Goal: Task Accomplishment & Management: Manage account settings

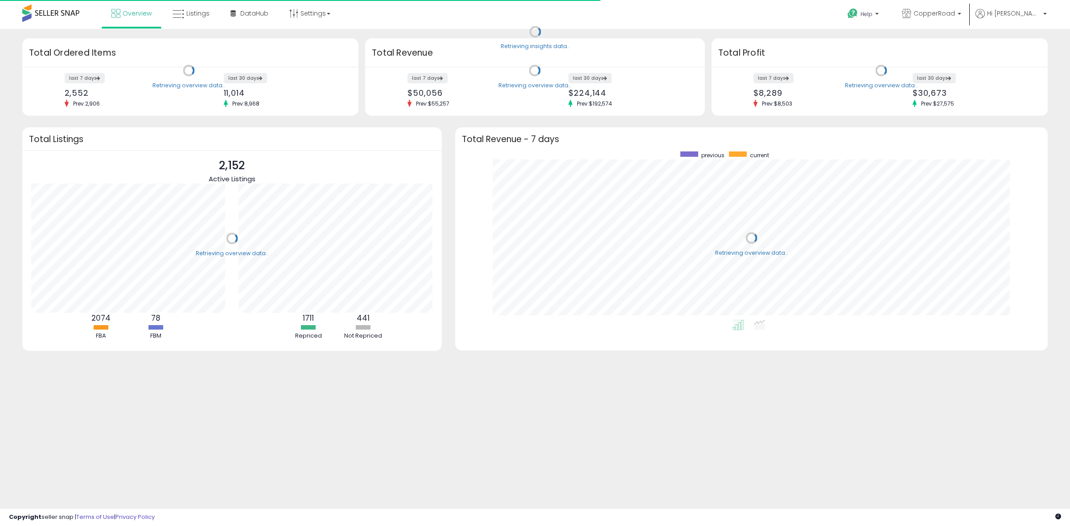
scroll to position [168, 575]
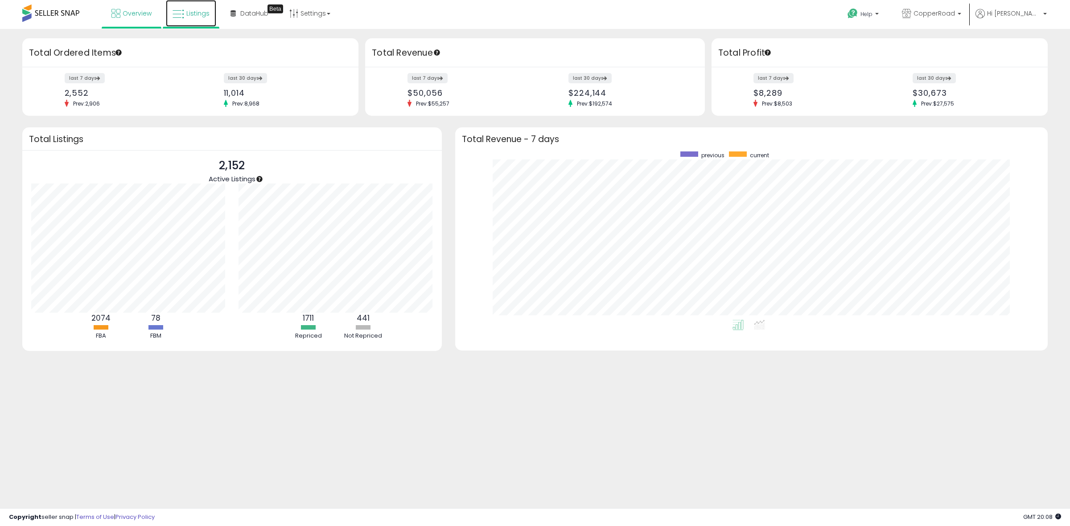
click at [195, 13] on span "Listings" at bounding box center [197, 13] width 23 height 9
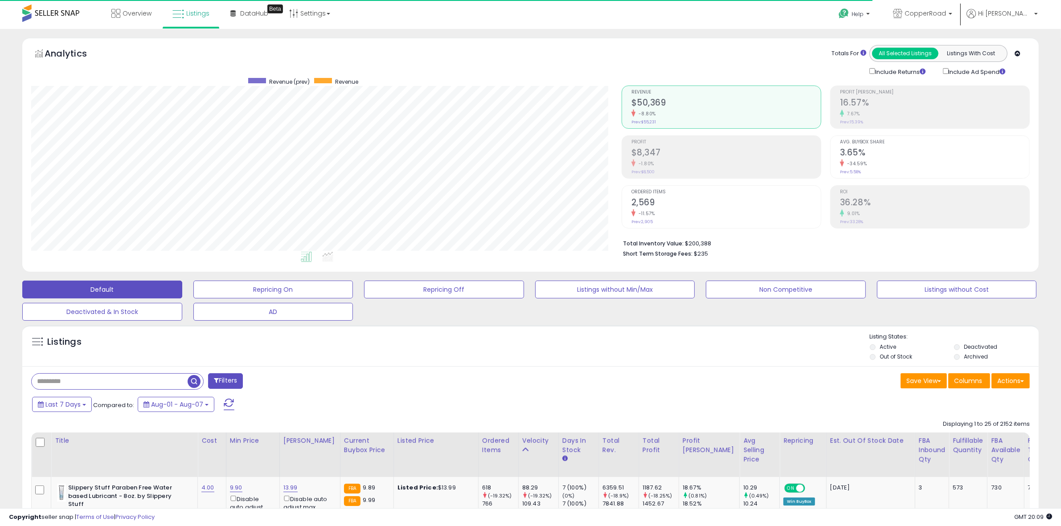
scroll to position [183, 591]
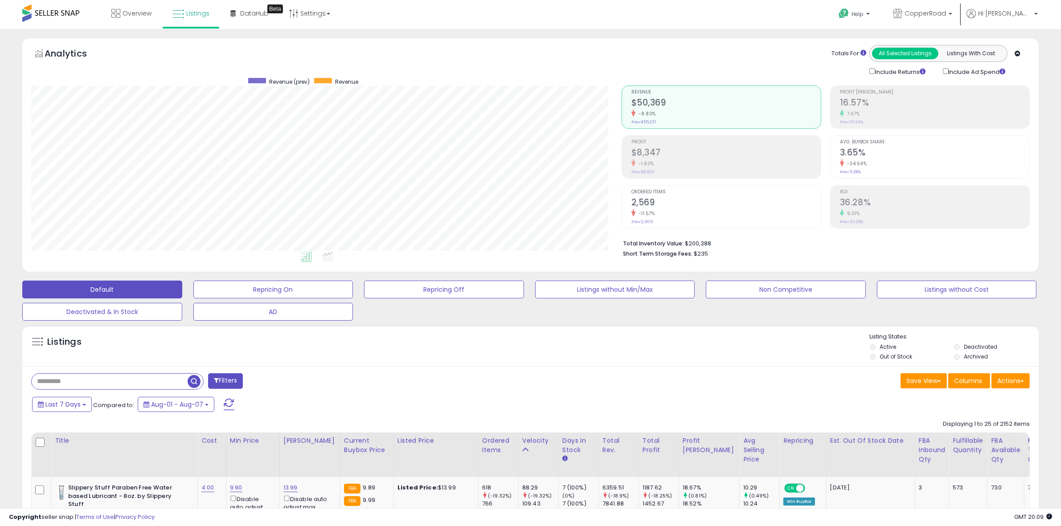
click at [170, 376] on input "text" at bounding box center [110, 382] width 156 height 16
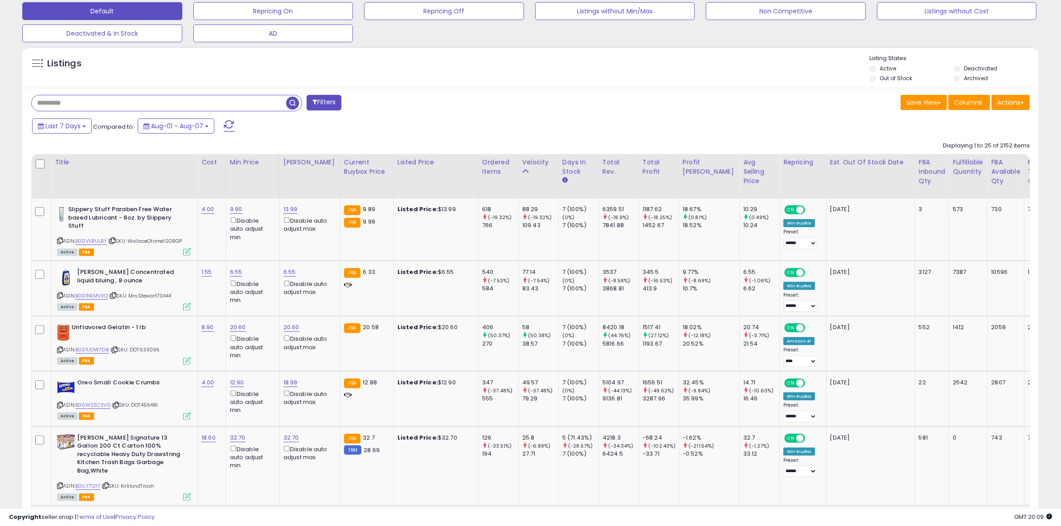
drag, startPoint x: 413, startPoint y: 111, endPoint x: 409, endPoint y: 117, distance: 6.4
click at [413, 111] on div "Filters" at bounding box center [278, 104] width 506 height 18
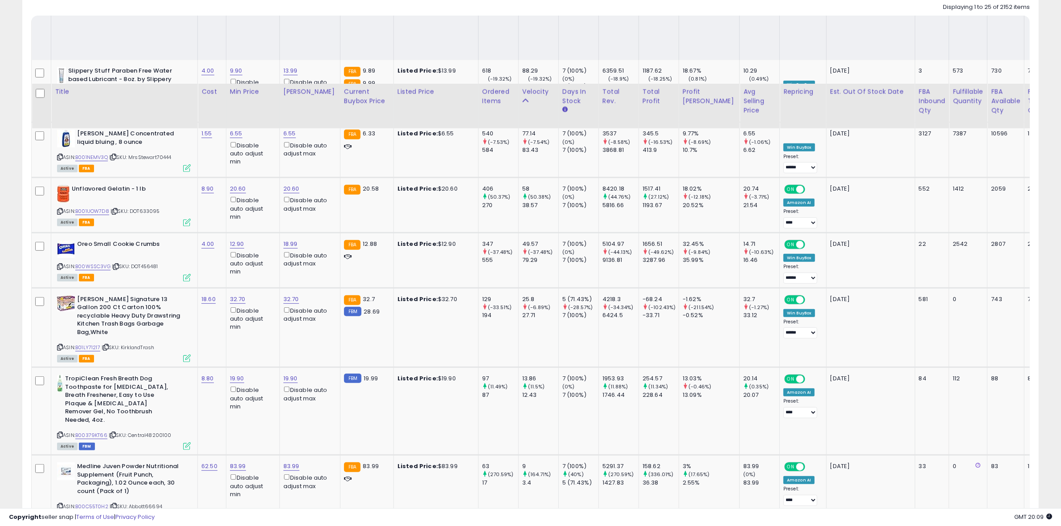
scroll to position [501, 0]
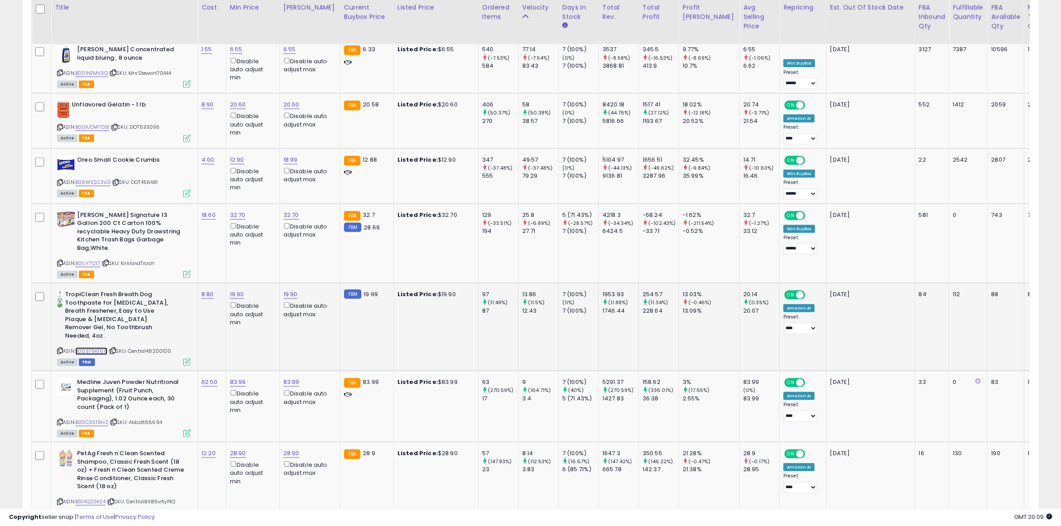
click at [103, 348] on link "B00379KT66" at bounding box center [91, 352] width 32 height 8
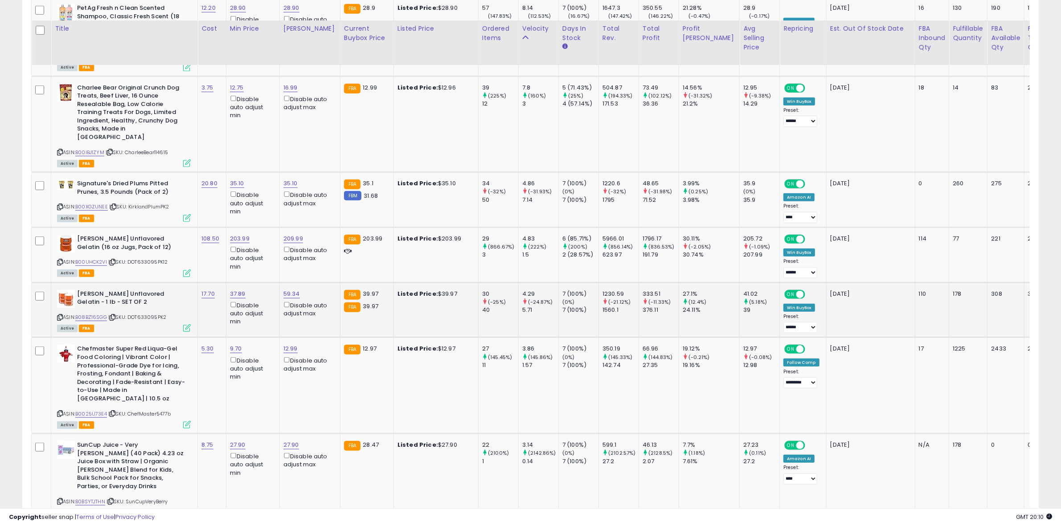
scroll to position [1003, 0]
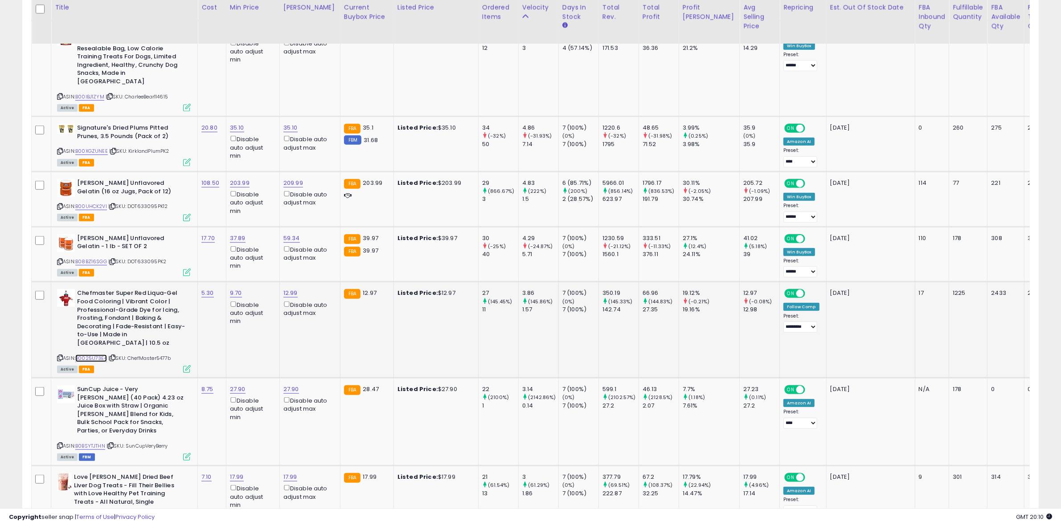
click at [99, 355] on link "B0025U73E4" at bounding box center [91, 359] width 32 height 8
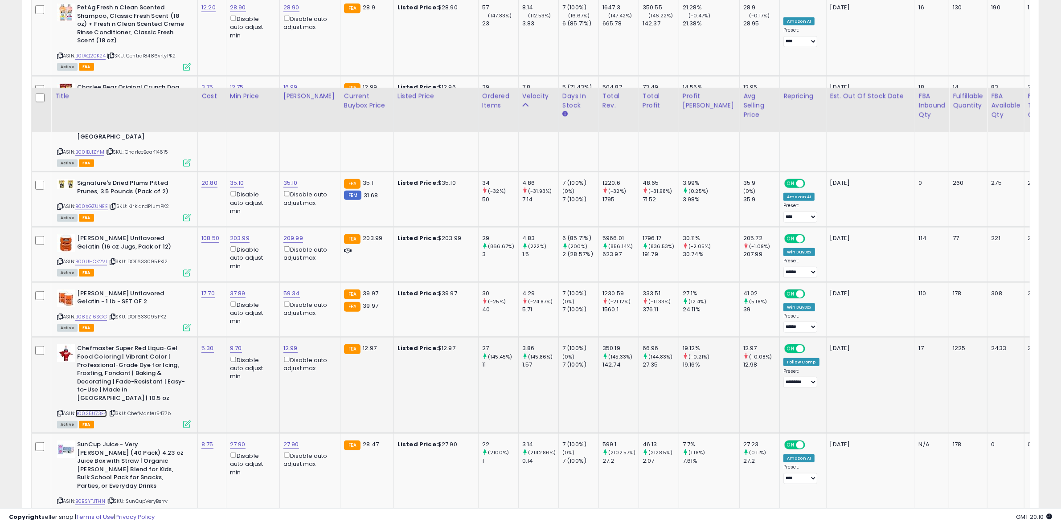
scroll to position [1058, 0]
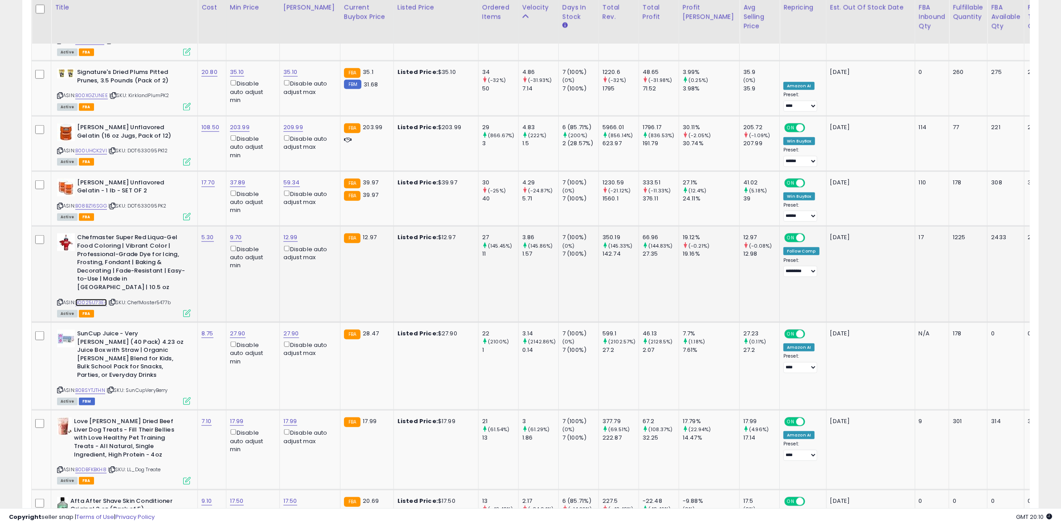
click at [95, 299] on link "B0025U73E4" at bounding box center [91, 303] width 32 height 8
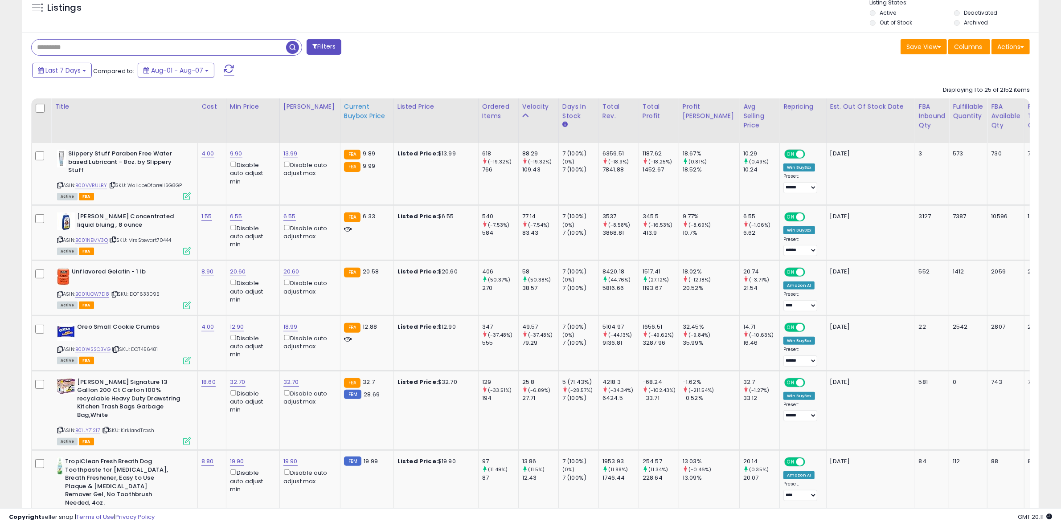
scroll to position [0, 0]
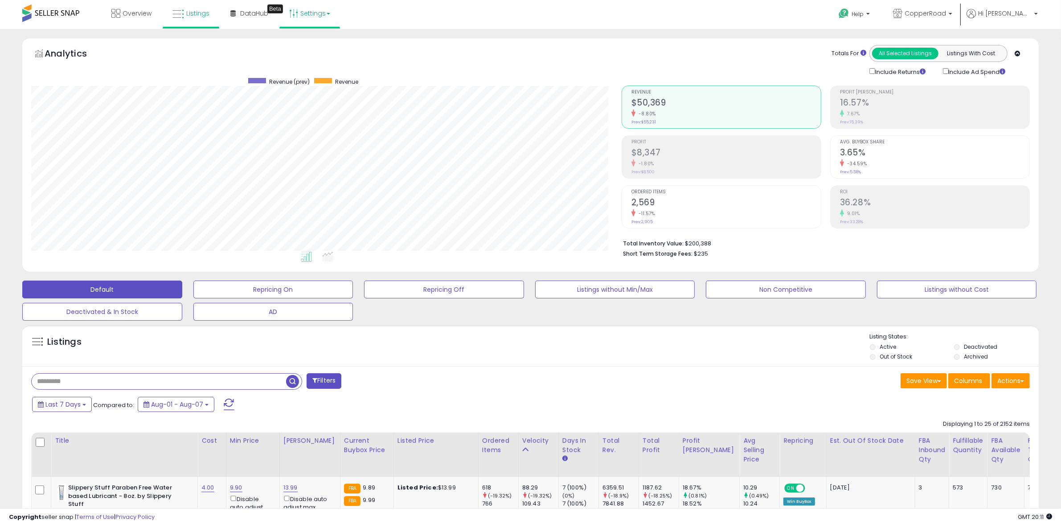
click at [321, 16] on link "Settings" at bounding box center [310, 13] width 54 height 27
click at [307, 46] on link "Store settings" at bounding box center [311, 45] width 40 height 8
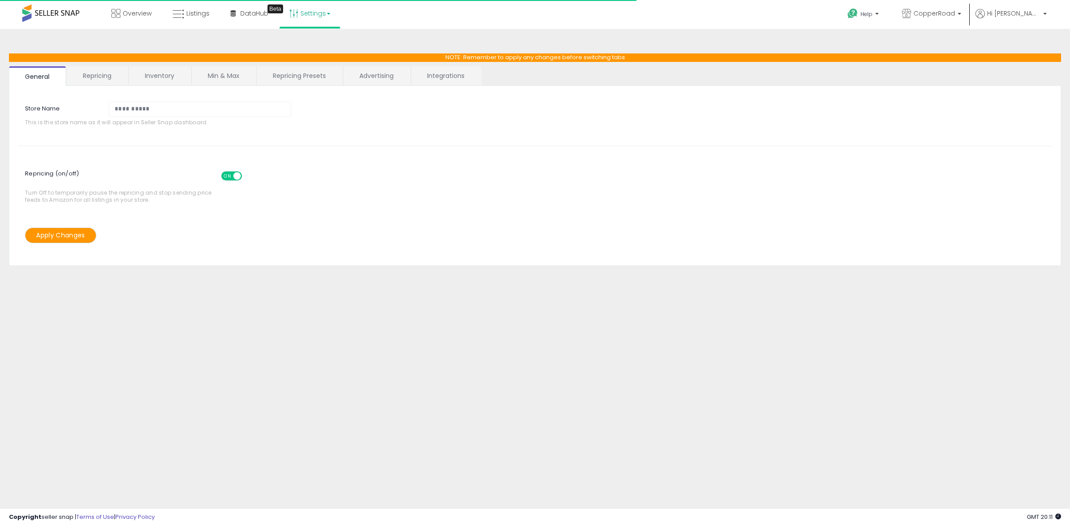
click at [121, 75] on link "Repricing" at bounding box center [97, 75] width 61 height 19
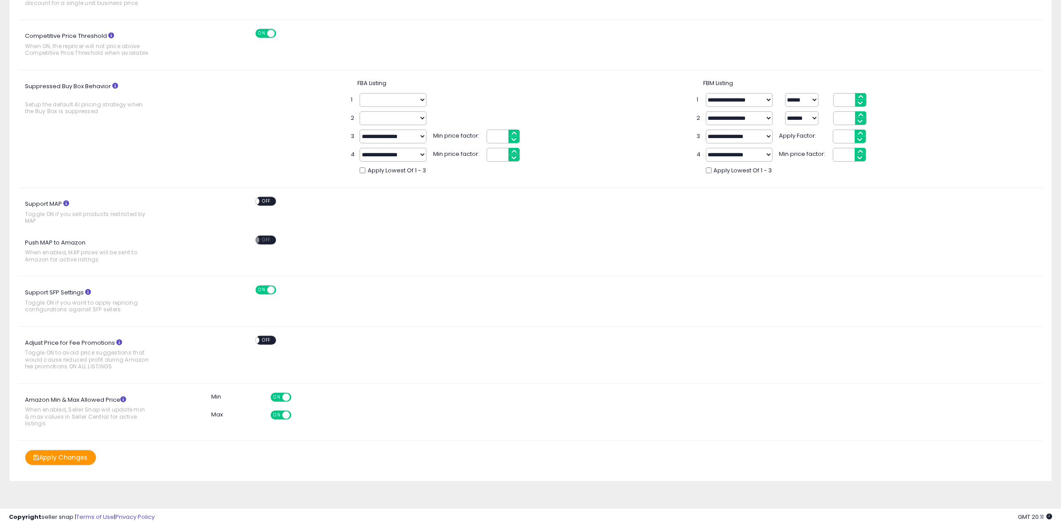
select select "**********"
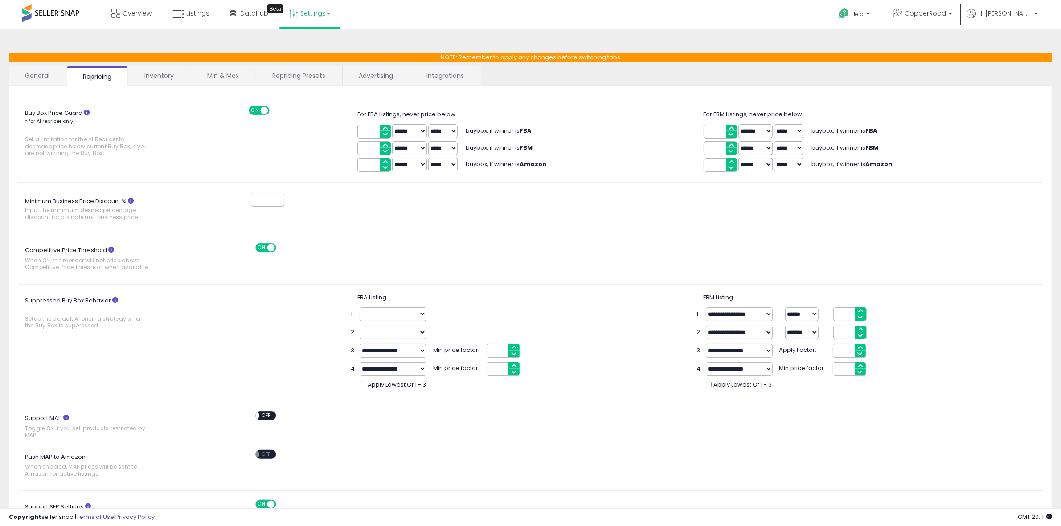
click at [307, 78] on link "Repricing Presets" at bounding box center [298, 75] width 85 height 19
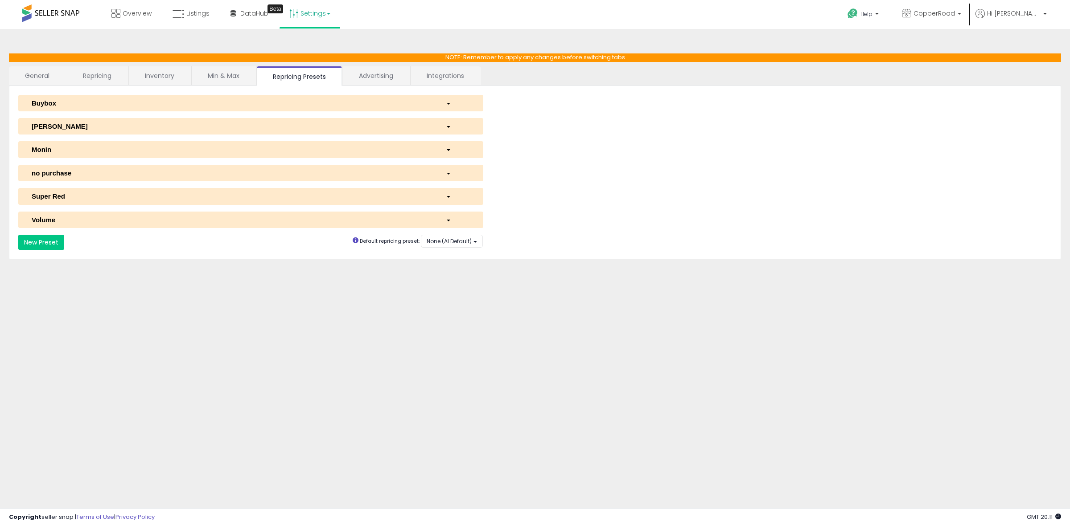
click at [447, 199] on div "button" at bounding box center [457, 196] width 37 height 9
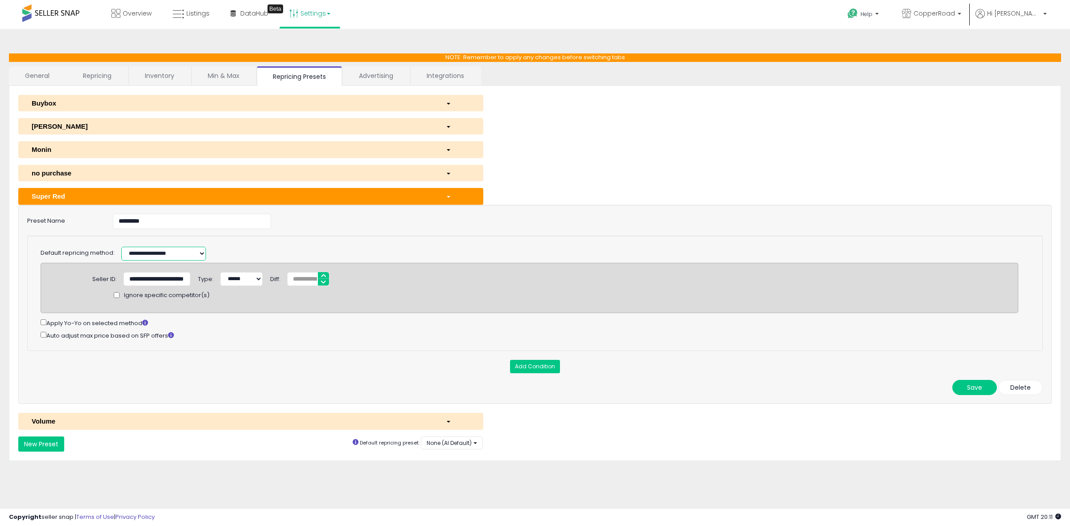
click at [190, 253] on select "**********" at bounding box center [163, 254] width 85 height 14
click at [340, 251] on div "**********" at bounding box center [441, 253] width 652 height 16
click at [130, 280] on input "**********" at bounding box center [156, 279] width 67 height 14
